Goal: Task Accomplishment & Management: Complete application form

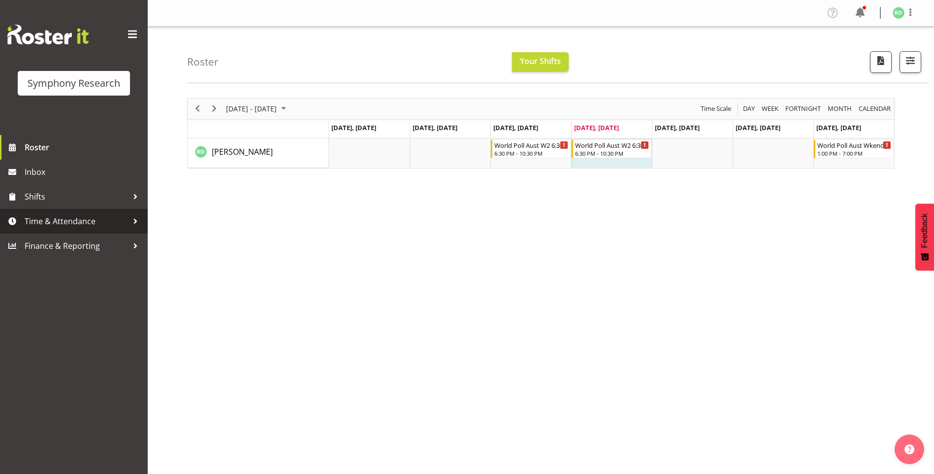
click at [77, 224] on span "Time & Attendance" at bounding box center [76, 221] width 103 height 15
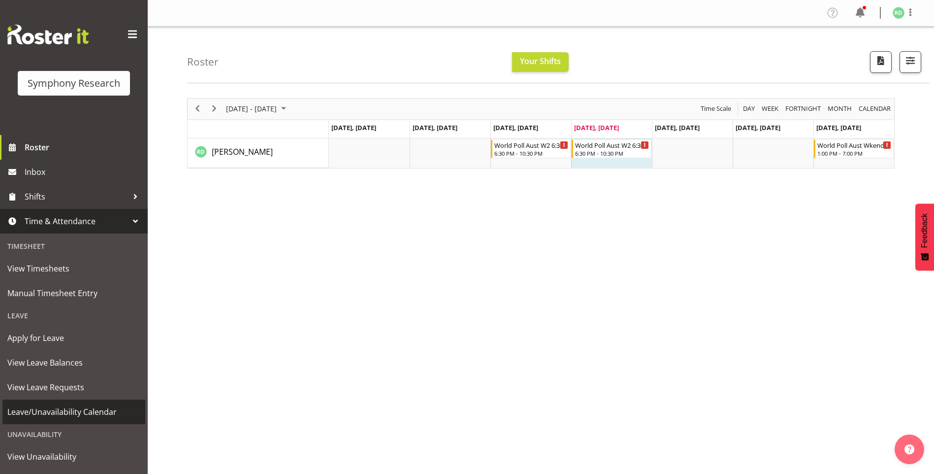
click at [105, 411] on span "Leave/Unavailability Calendar" at bounding box center [73, 411] width 133 height 15
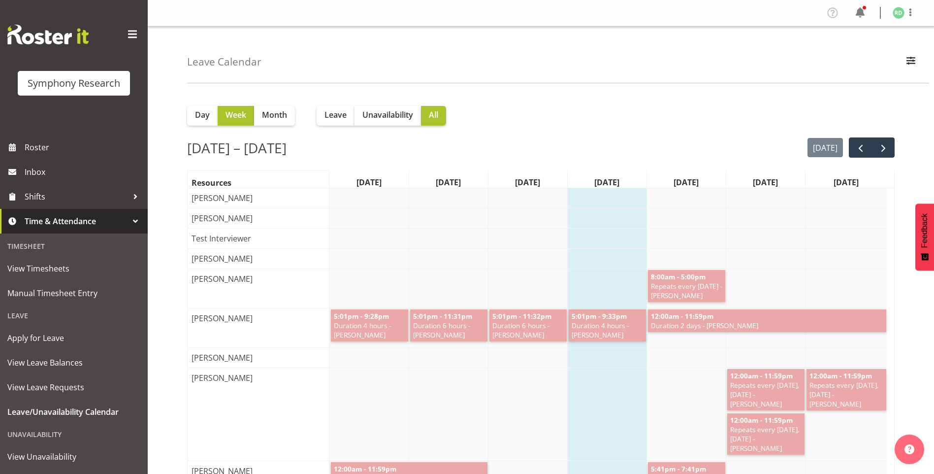
click at [47, 431] on div "Unavailability" at bounding box center [73, 434] width 143 height 20
click at [45, 435] on div "Unavailability" at bounding box center [73, 434] width 143 height 20
click at [398, 113] on span "Unavailability" at bounding box center [388, 115] width 51 height 12
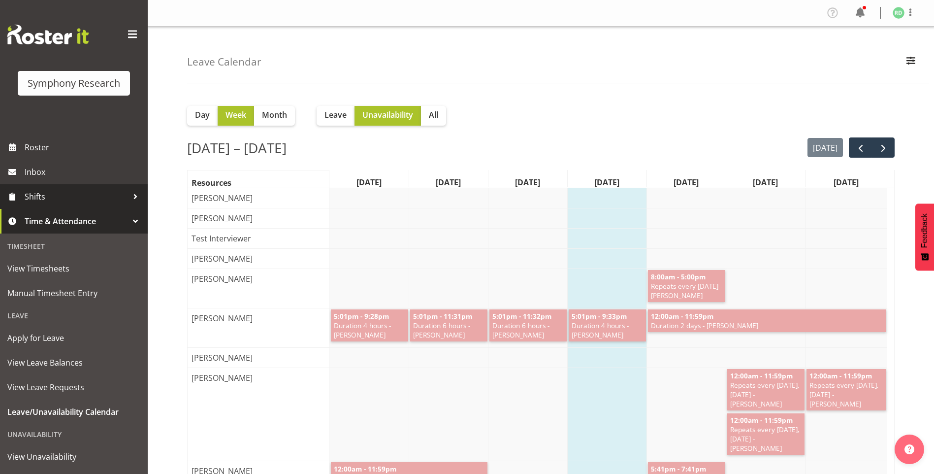
click at [36, 197] on span "Shifts" at bounding box center [76, 196] width 103 height 15
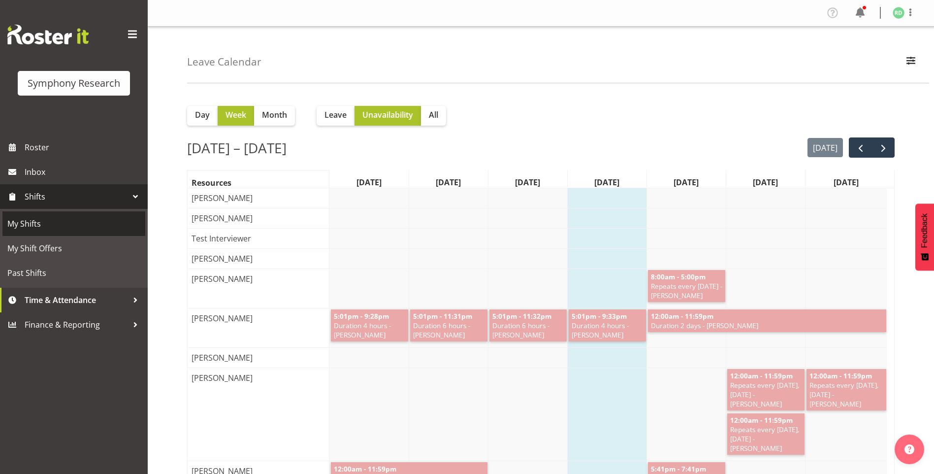
click at [8, 230] on span "My Shifts" at bounding box center [73, 223] width 133 height 15
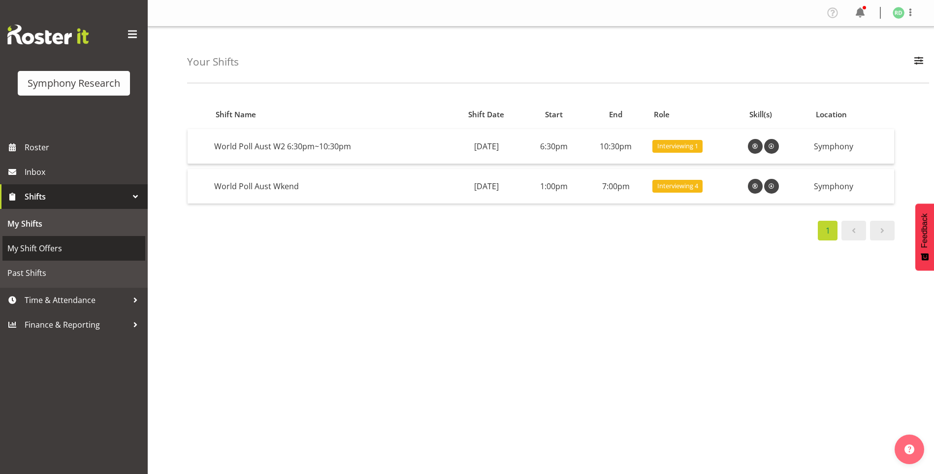
click at [15, 250] on span "My Shift Offers" at bounding box center [73, 248] width 133 height 15
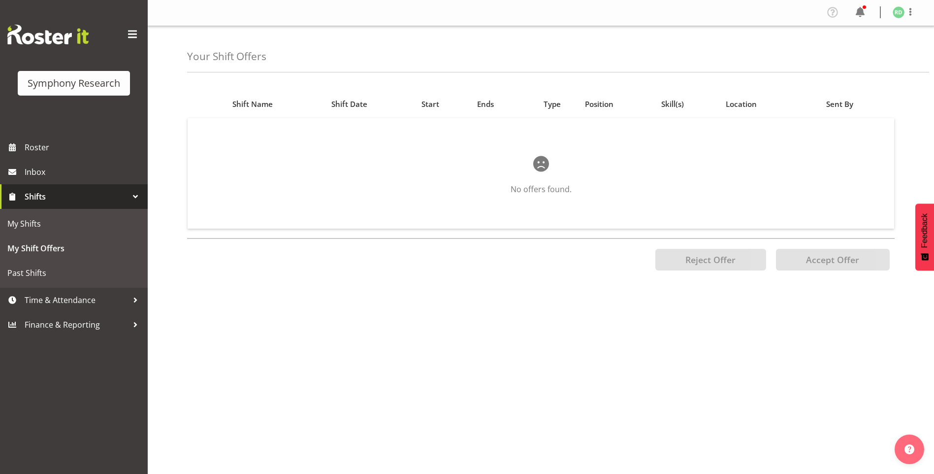
scroll to position [8, 0]
click at [87, 149] on span "Roster" at bounding box center [84, 147] width 118 height 15
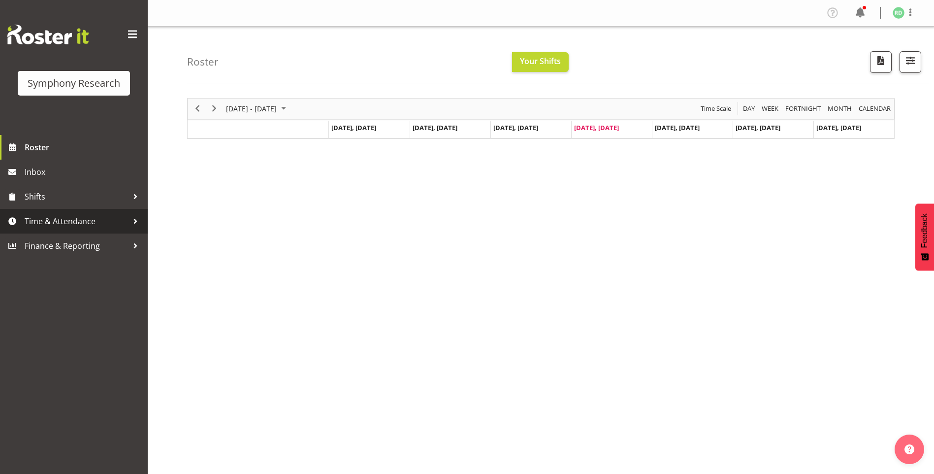
click at [80, 226] on span "Time & Attendance" at bounding box center [76, 221] width 103 height 15
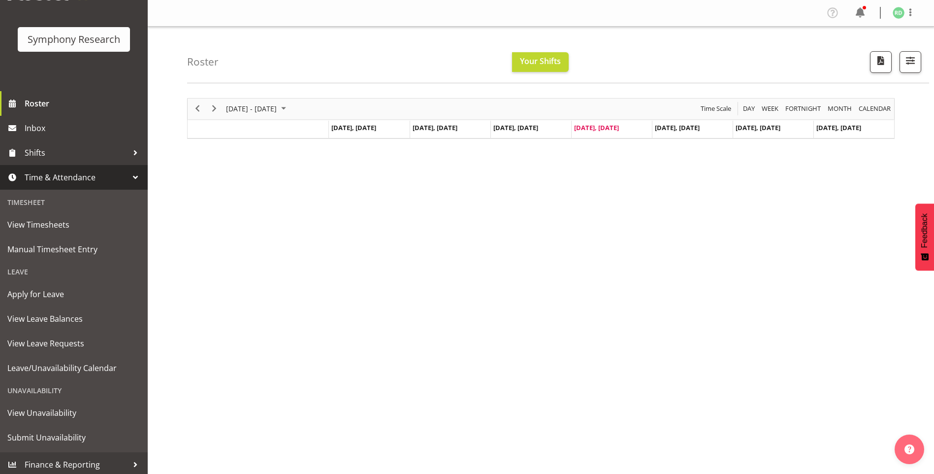
scroll to position [47, 0]
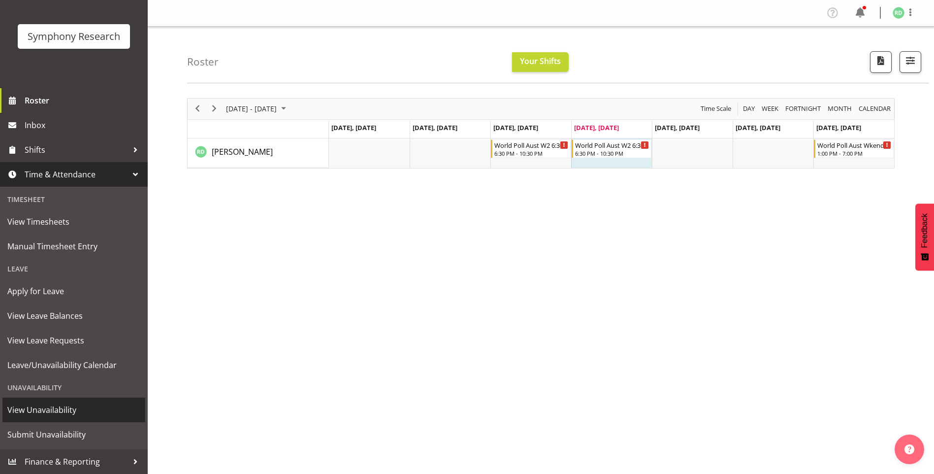
click at [71, 421] on link "View Unavailability" at bounding box center [73, 410] width 143 height 25
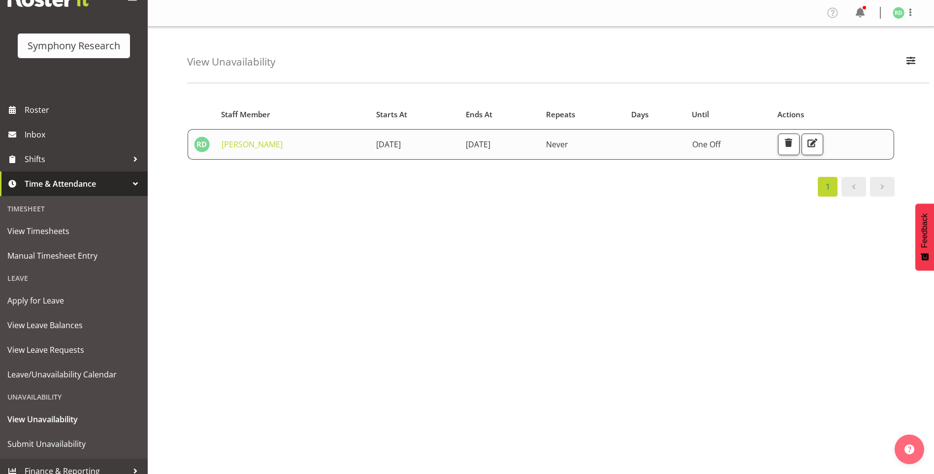
scroll to position [47, 0]
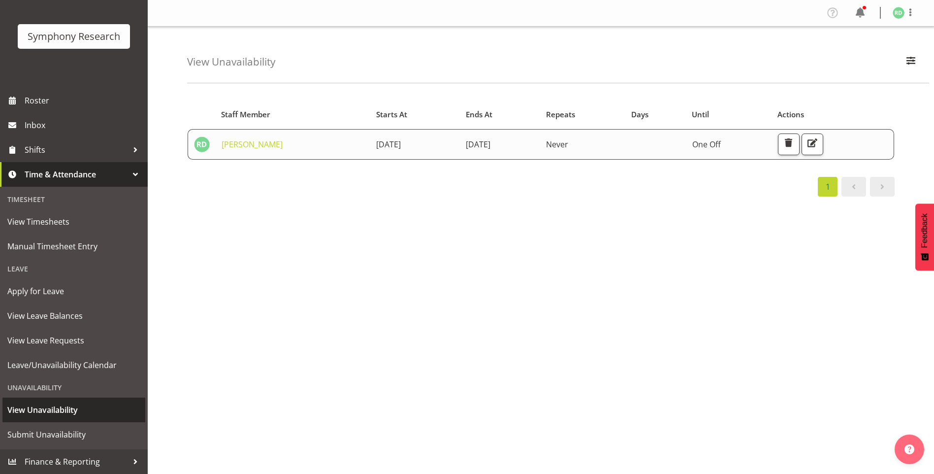
click at [66, 411] on span "View Unavailability" at bounding box center [73, 409] width 133 height 15
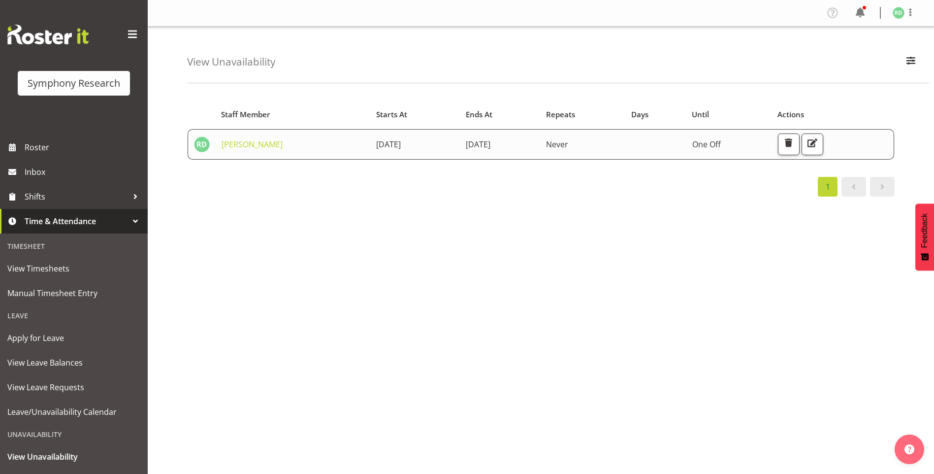
scroll to position [43, 0]
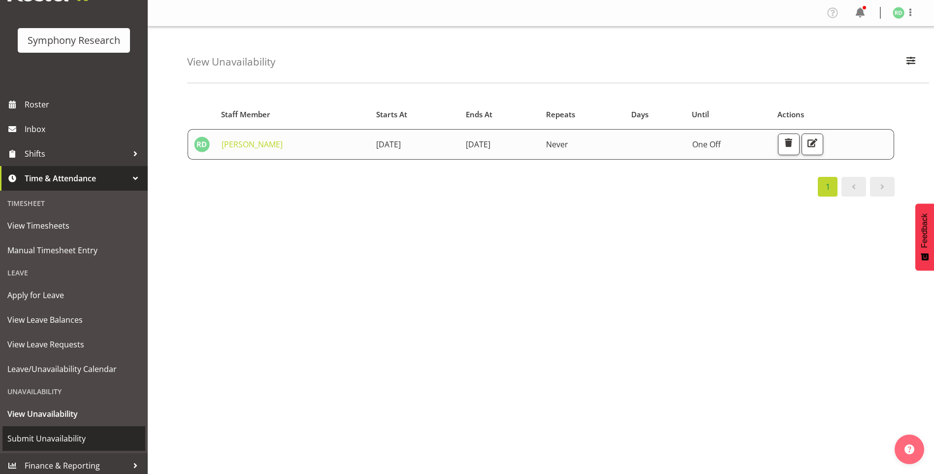
click at [74, 440] on span "Submit Unavailability" at bounding box center [73, 438] width 133 height 15
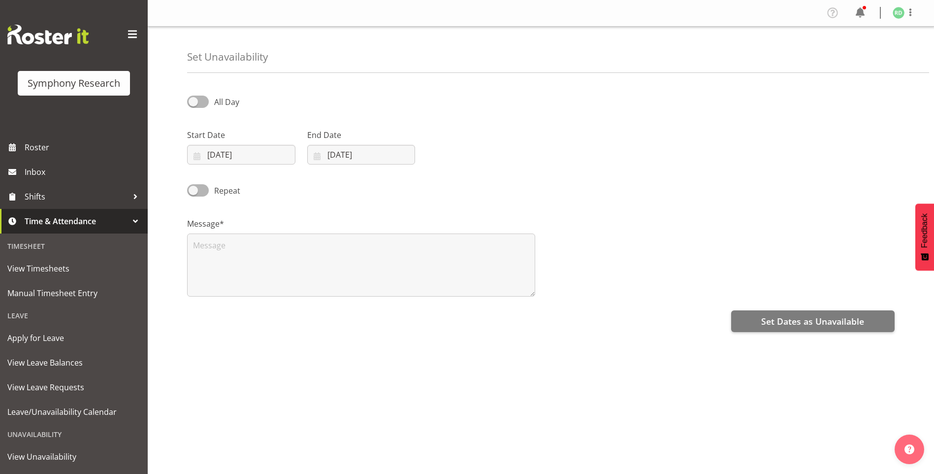
select select "7"
select select "2025"
click at [198, 156] on input "[DATE]" at bounding box center [241, 155] width 108 height 20
click at [307, 289] on span "22" at bounding box center [306, 290] width 8 height 9
click at [199, 152] on input "[DATE]" at bounding box center [241, 155] width 108 height 20
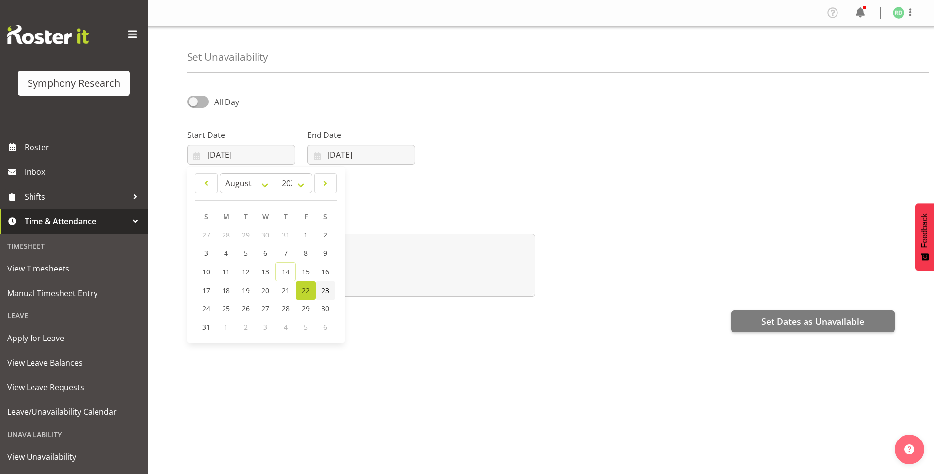
click at [321, 295] on link "23" at bounding box center [326, 290] width 20 height 18
click at [314, 158] on input "[DATE]" at bounding box center [361, 155] width 108 height 20
click at [408, 288] on span "21" at bounding box center [406, 290] width 8 height 9
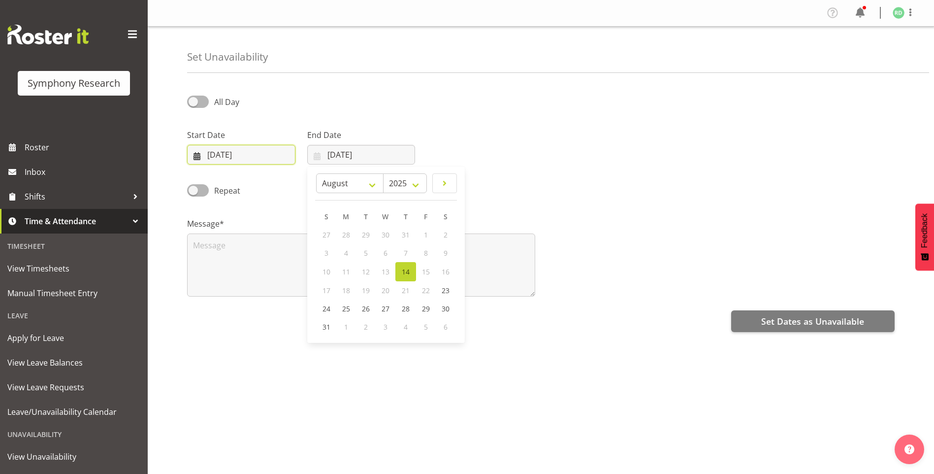
click at [226, 156] on input "[DATE]" at bounding box center [241, 155] width 108 height 20
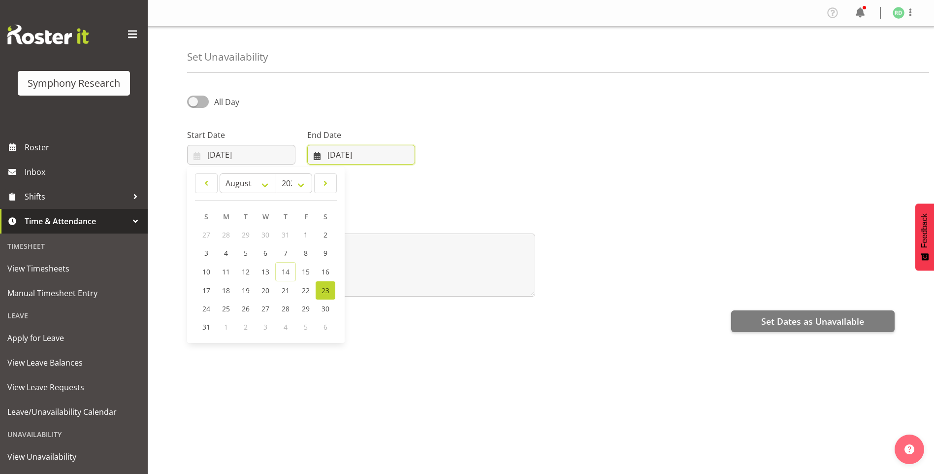
click at [321, 163] on input "14/08/2025" at bounding box center [361, 155] width 108 height 20
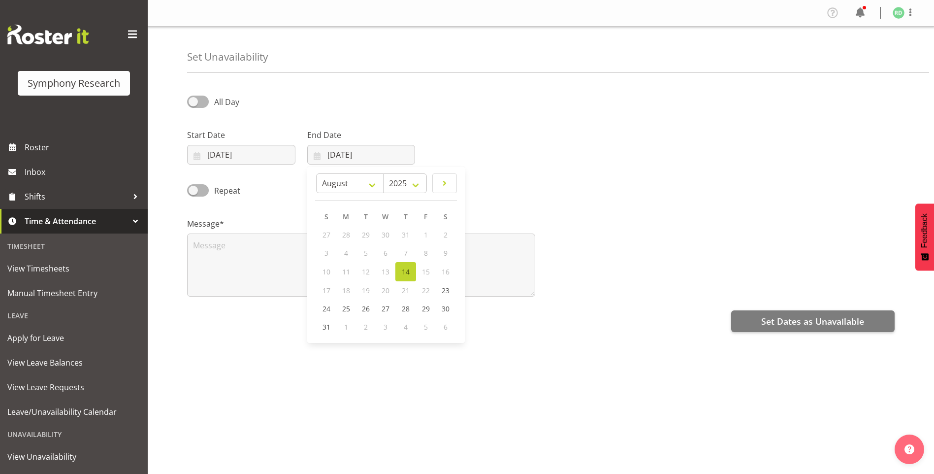
click at [405, 291] on span "21" at bounding box center [406, 290] width 8 height 9
click at [194, 154] on input "23/08/2025" at bounding box center [241, 155] width 108 height 20
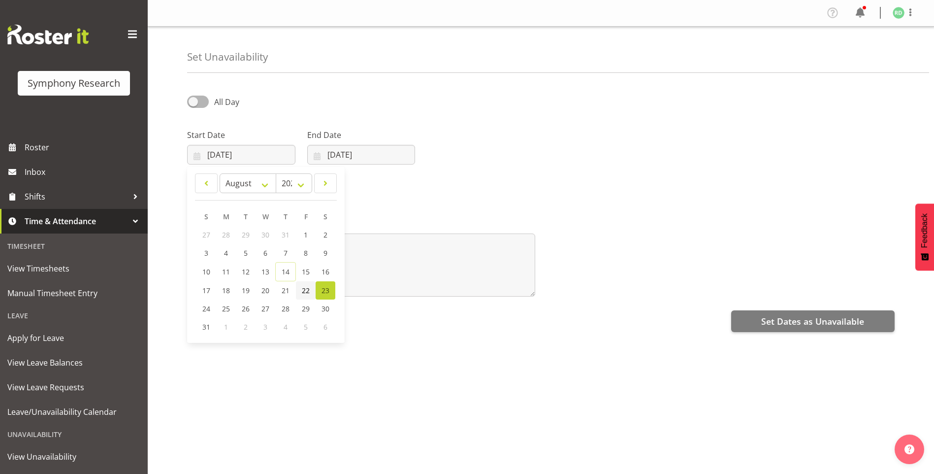
click at [305, 293] on span "22" at bounding box center [306, 290] width 8 height 9
type input "22/08/2025"
click at [320, 155] on input "[DATE]" at bounding box center [361, 155] width 108 height 20
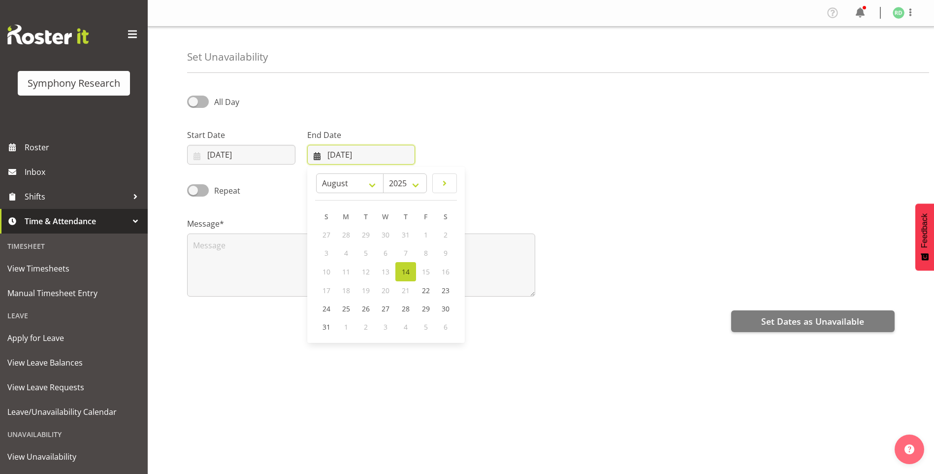
click at [319, 158] on input "[DATE]" at bounding box center [361, 155] width 108 height 20
click at [444, 289] on span "23" at bounding box center [446, 290] width 8 height 9
type input "23/08/2025"
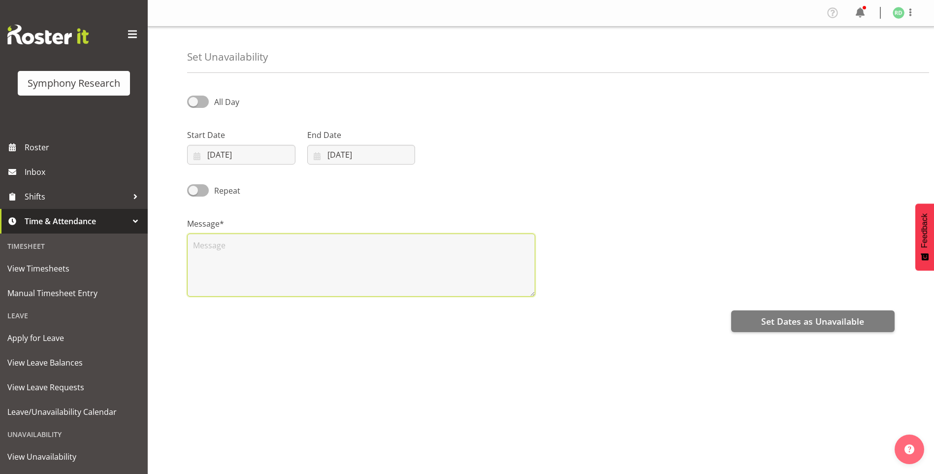
click at [234, 249] on textarea at bounding box center [361, 265] width 348 height 63
type textarea "unavailable"
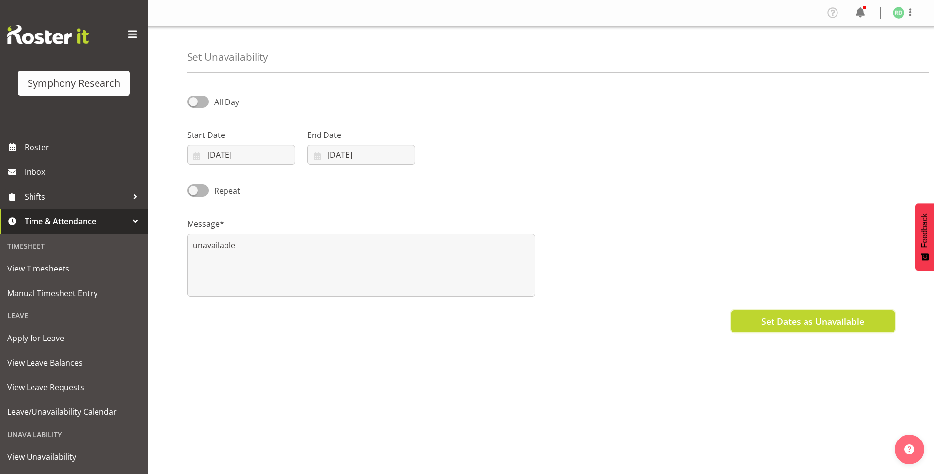
click at [774, 319] on span "Set Dates as Unavailable" at bounding box center [813, 321] width 103 height 13
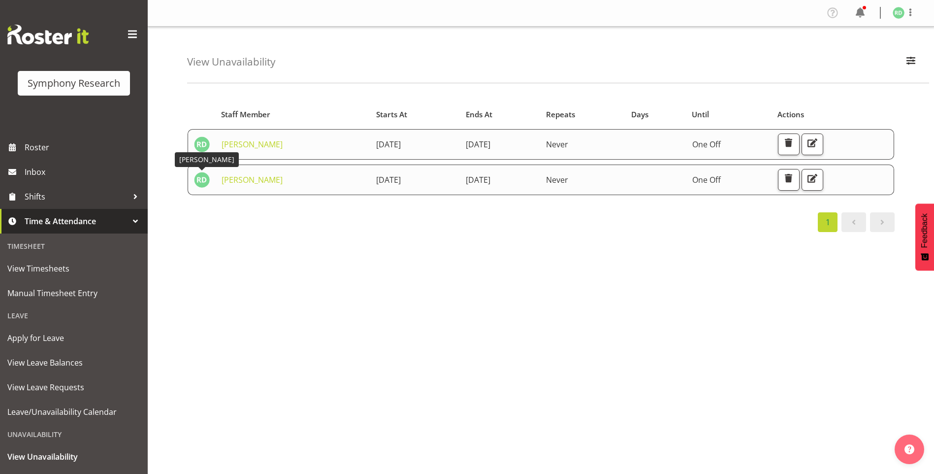
click at [200, 182] on img at bounding box center [202, 180] width 16 height 16
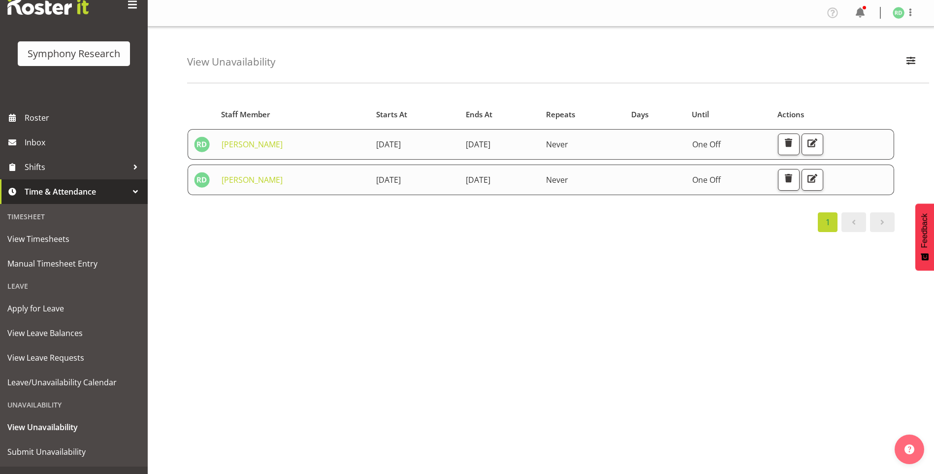
scroll to position [47, 0]
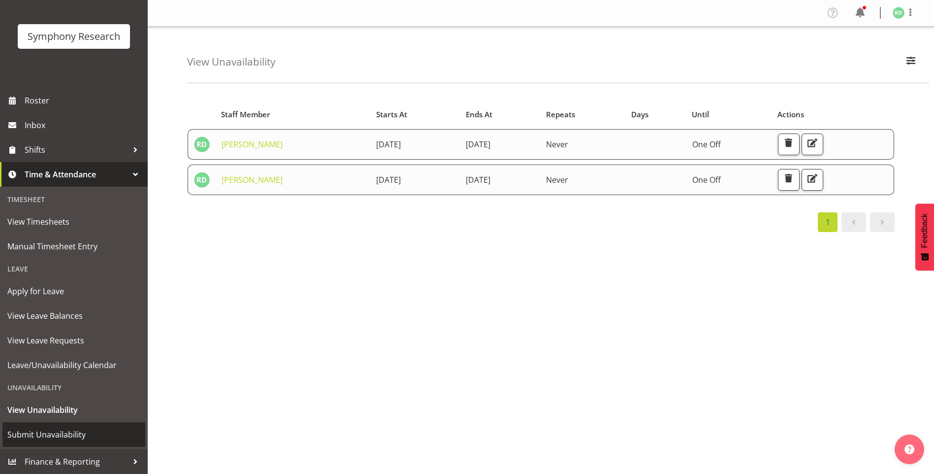
click at [34, 440] on span "Submit Unavailability" at bounding box center [73, 434] width 133 height 15
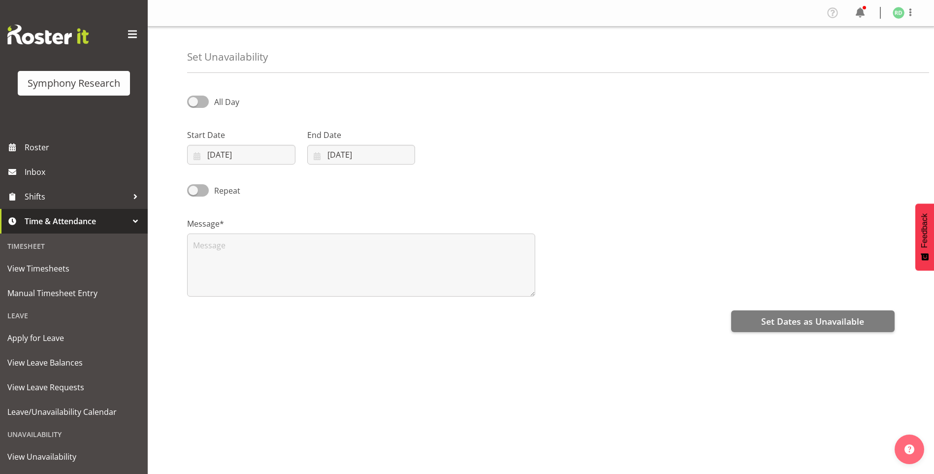
select select "7"
select select "2025"
click at [198, 156] on input "[DATE]" at bounding box center [241, 155] width 108 height 20
click at [232, 292] on link "18" at bounding box center [226, 290] width 20 height 18
type input "18/08/2025"
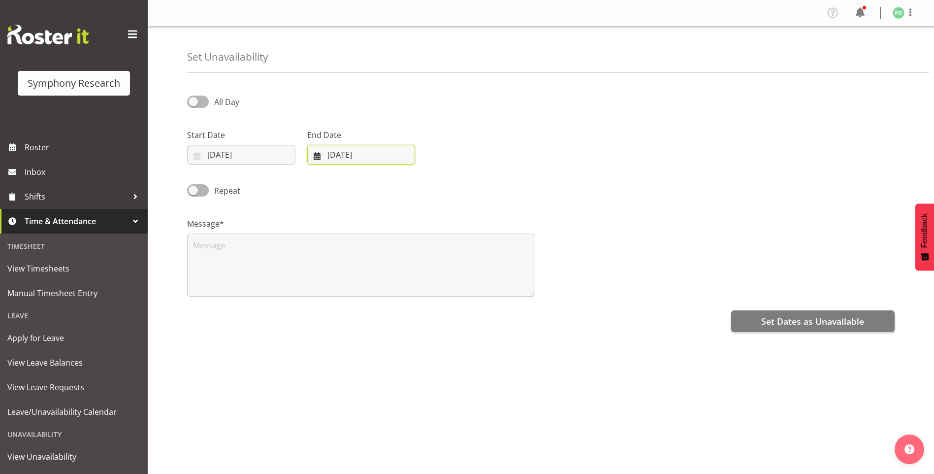
click at [316, 162] on input "14/08/2025" at bounding box center [361, 155] width 108 height 20
click at [352, 291] on link "18" at bounding box center [346, 290] width 20 height 18
type input "18/08/2025"
click at [273, 267] on textarea at bounding box center [361, 265] width 348 height 63
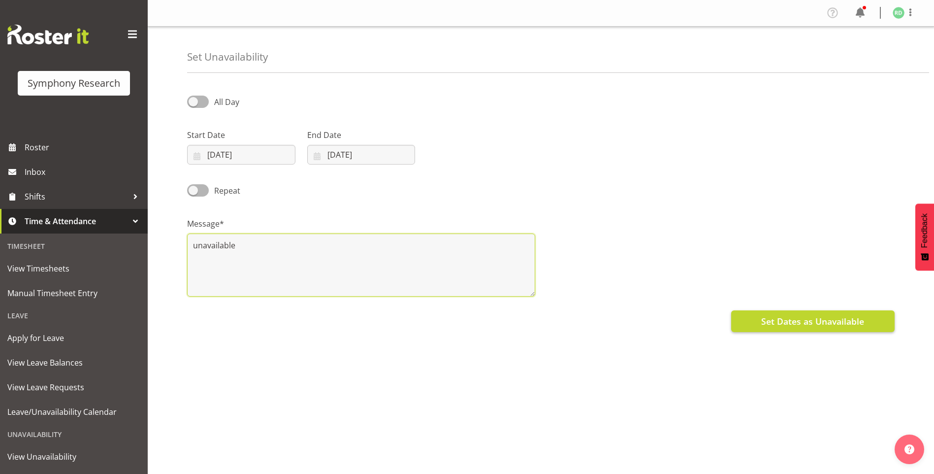
type textarea "unavailable"
click at [802, 327] on span "Set Dates as Unavailable" at bounding box center [813, 321] width 103 height 13
